Goal: Use online tool/utility: Utilize a website feature to perform a specific function

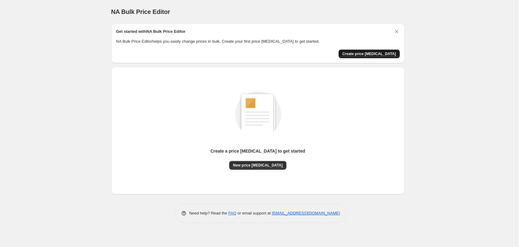
click at [380, 56] on span "Create price [MEDICAL_DATA]" at bounding box center [370, 53] width 54 height 5
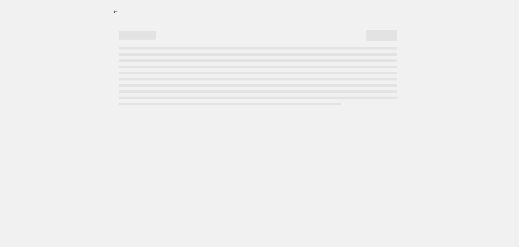
select select "percentage"
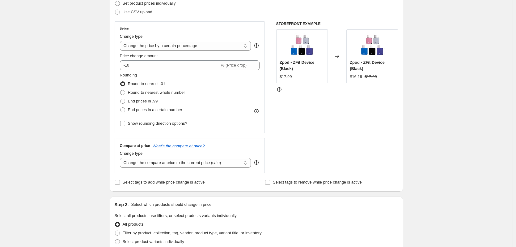
scroll to position [93, 0]
click at [247, 161] on select "Change the compare at price to the current price (sale) Change the compare at p…" at bounding box center [185, 162] width 131 height 10
